Goal: Find specific page/section: Find specific page/section

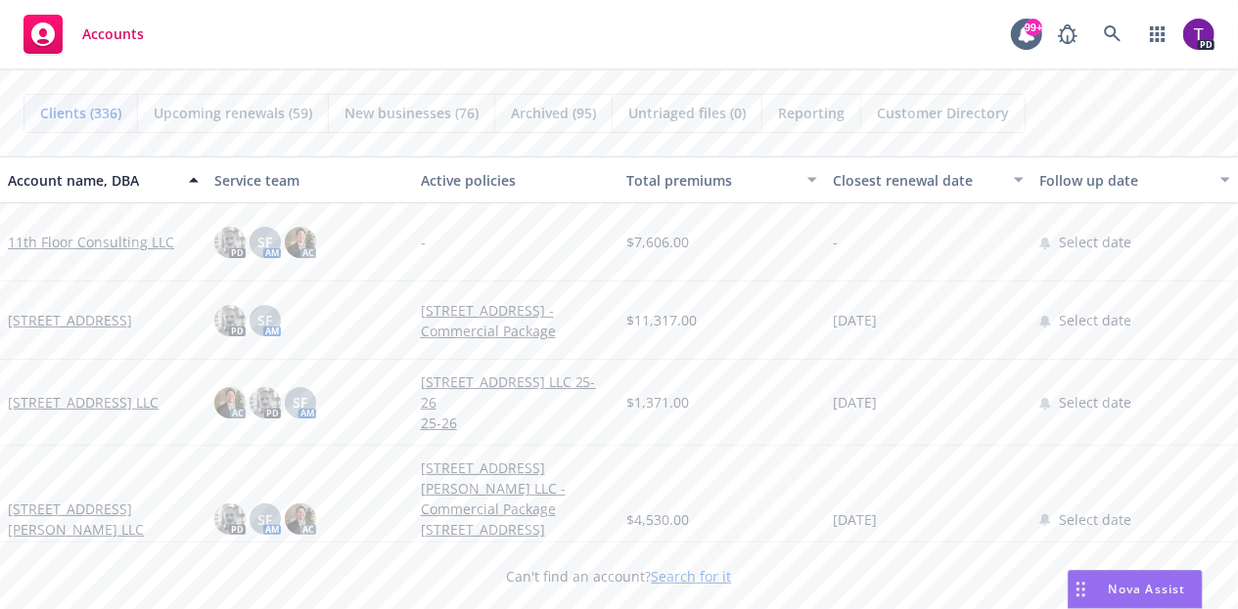
click at [718, 572] on link "Search for it" at bounding box center [692, 576] width 80 height 19
click at [716, 572] on link "Search for it" at bounding box center [692, 576] width 80 height 19
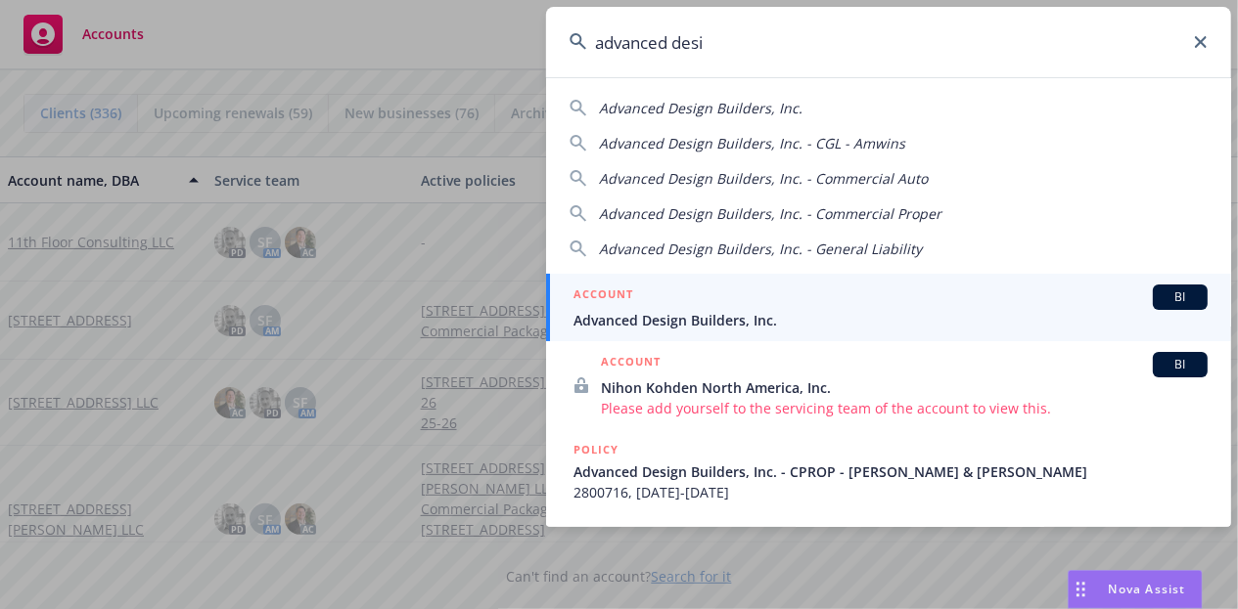
type input "advanced desi"
click at [735, 302] on div "ACCOUNT BI" at bounding box center [890, 297] width 634 height 25
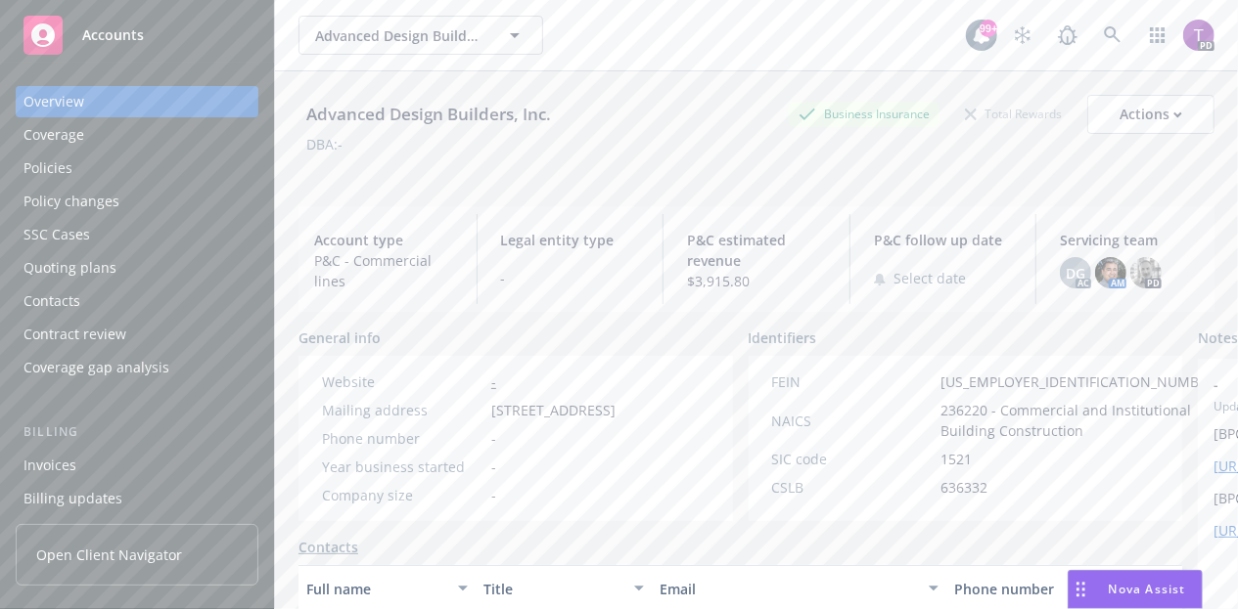
click at [42, 163] on div "Policies" at bounding box center [47, 168] width 49 height 31
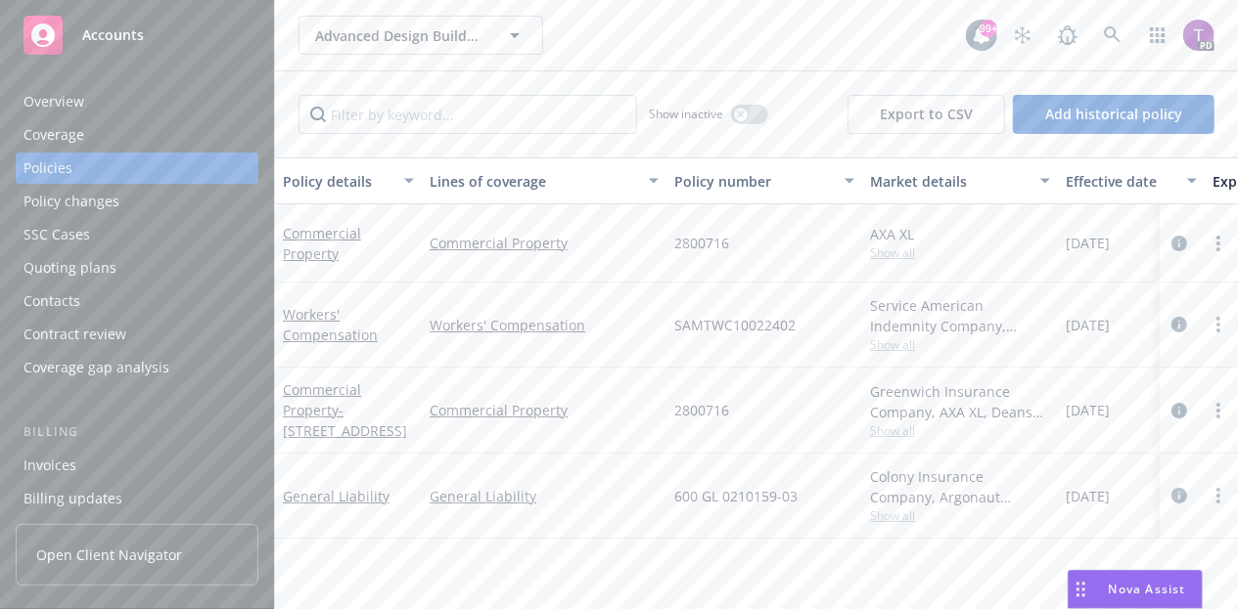
click at [51, 102] on div "Overview" at bounding box center [53, 101] width 61 height 31
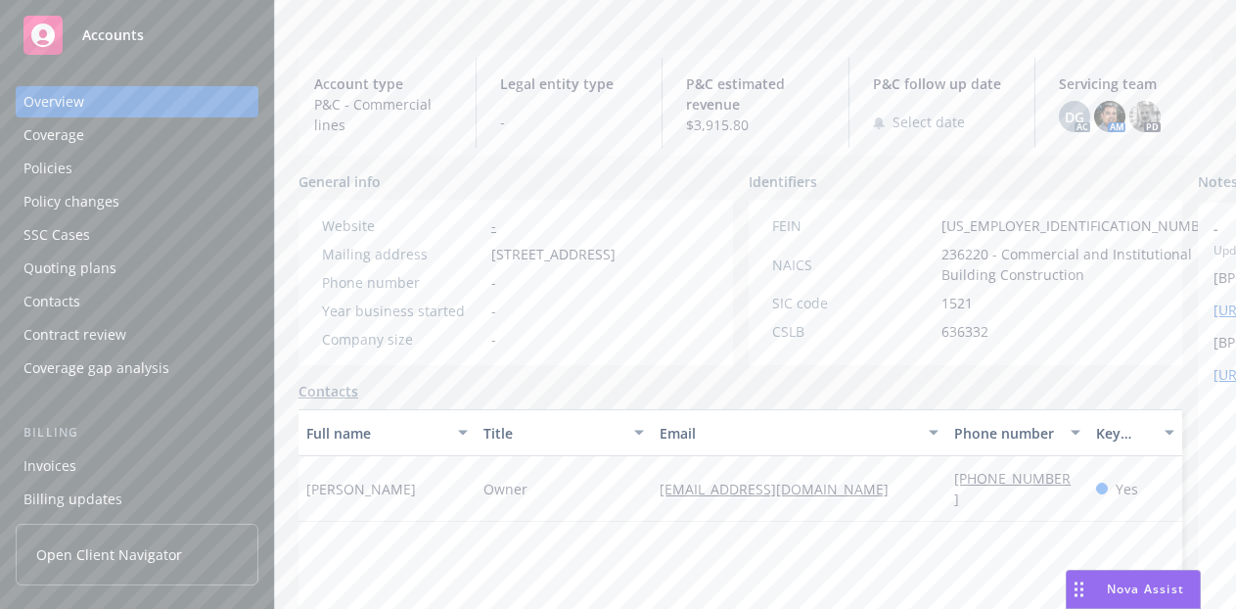
scroll to position [157, 0]
